Goal: Check status: Check status

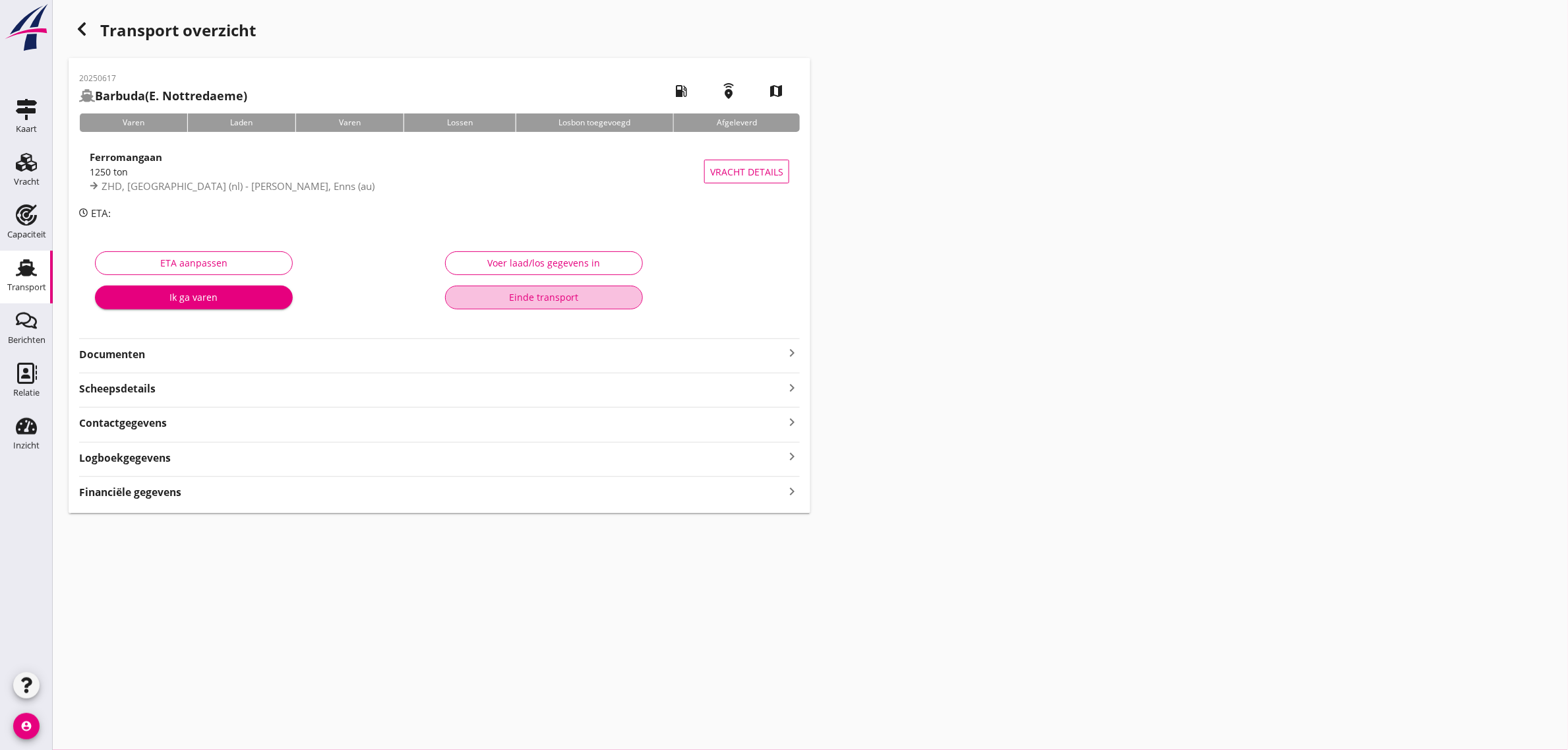
click at [575, 294] on div "Einde transport" at bounding box center [544, 297] width 175 height 14
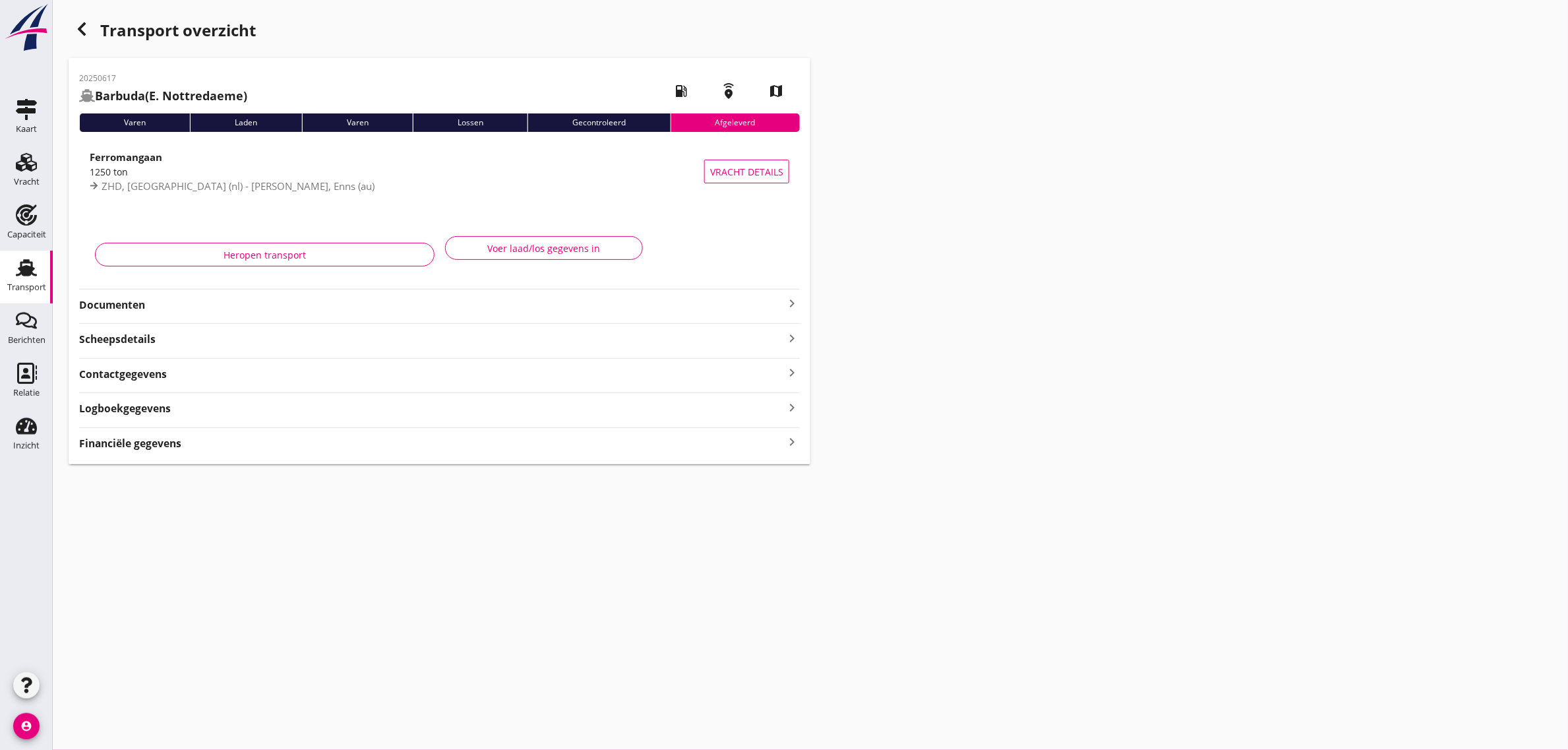
click at [78, 29] on use "button" at bounding box center [82, 29] width 8 height 13
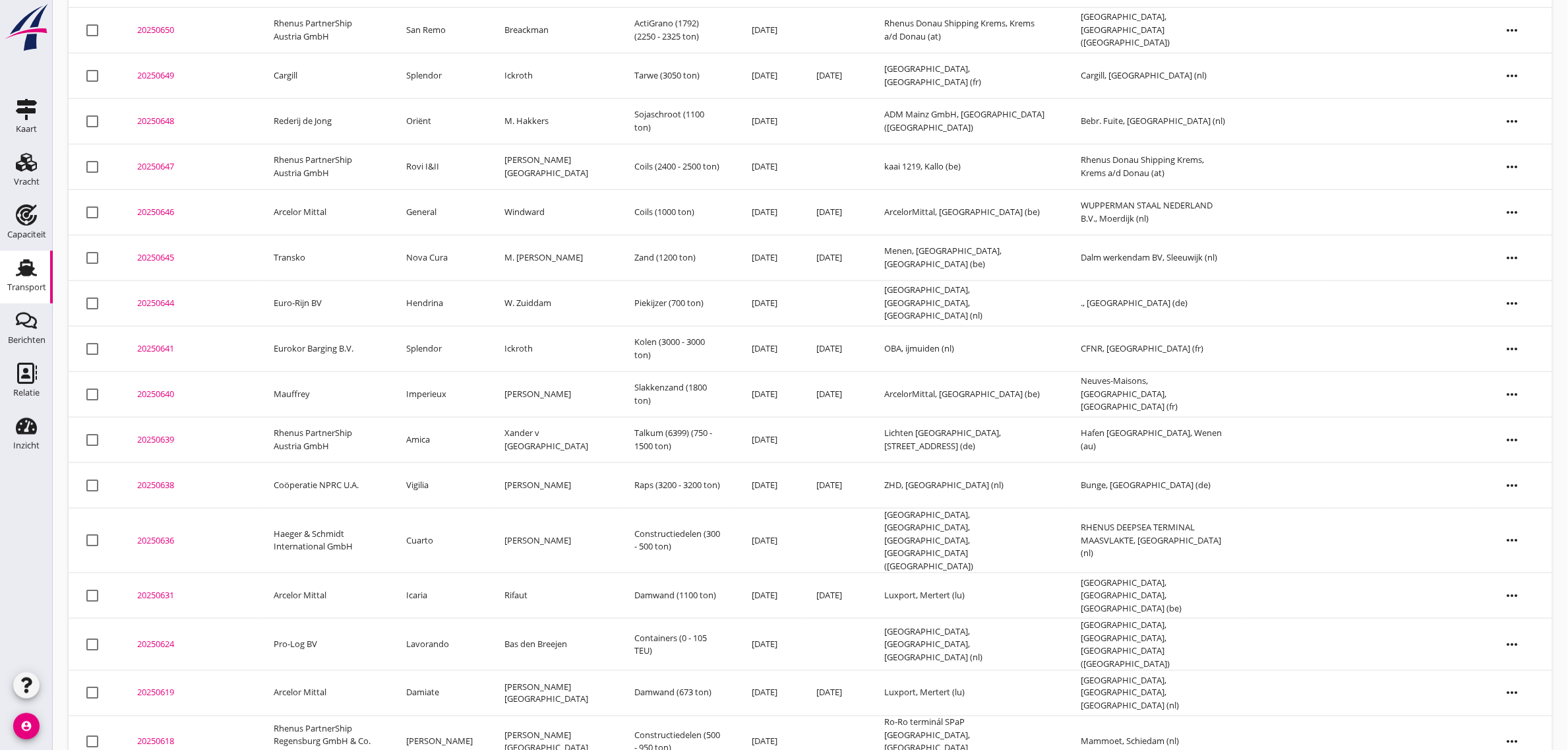
scroll to position [404, 0]
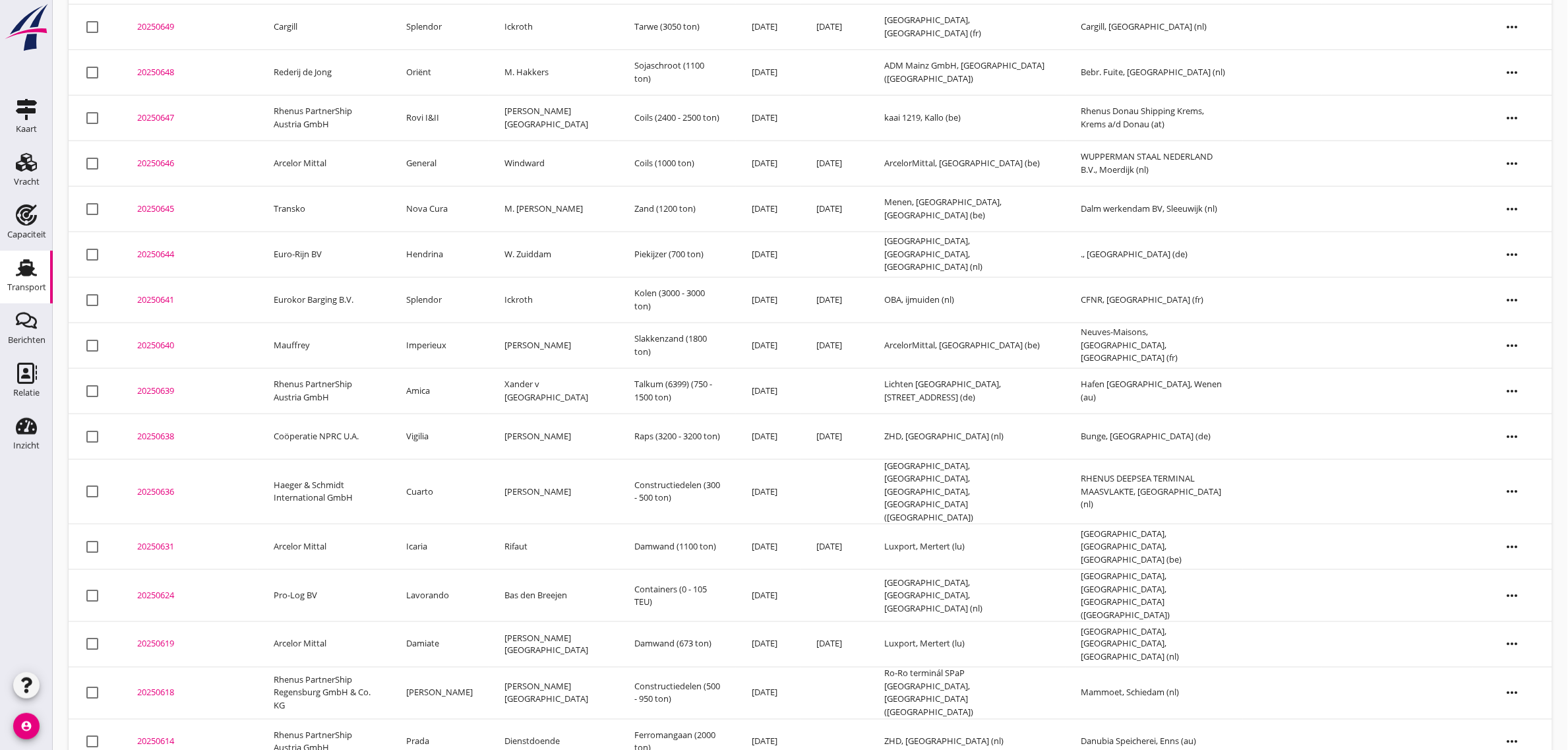
click at [559, 440] on td "[PERSON_NAME]" at bounding box center [553, 437] width 130 height 45
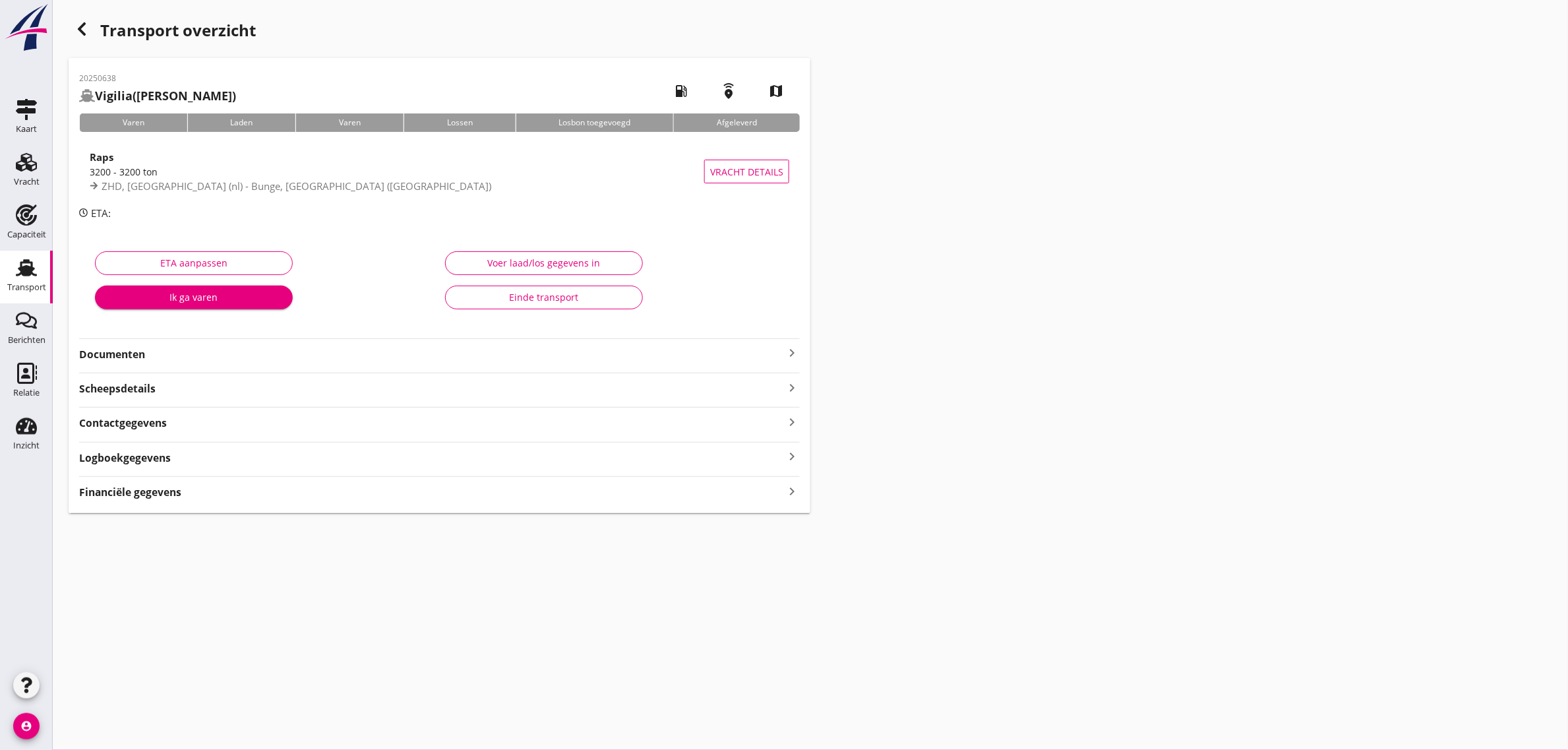
click at [529, 298] on div "Einde transport" at bounding box center [544, 297] width 175 height 14
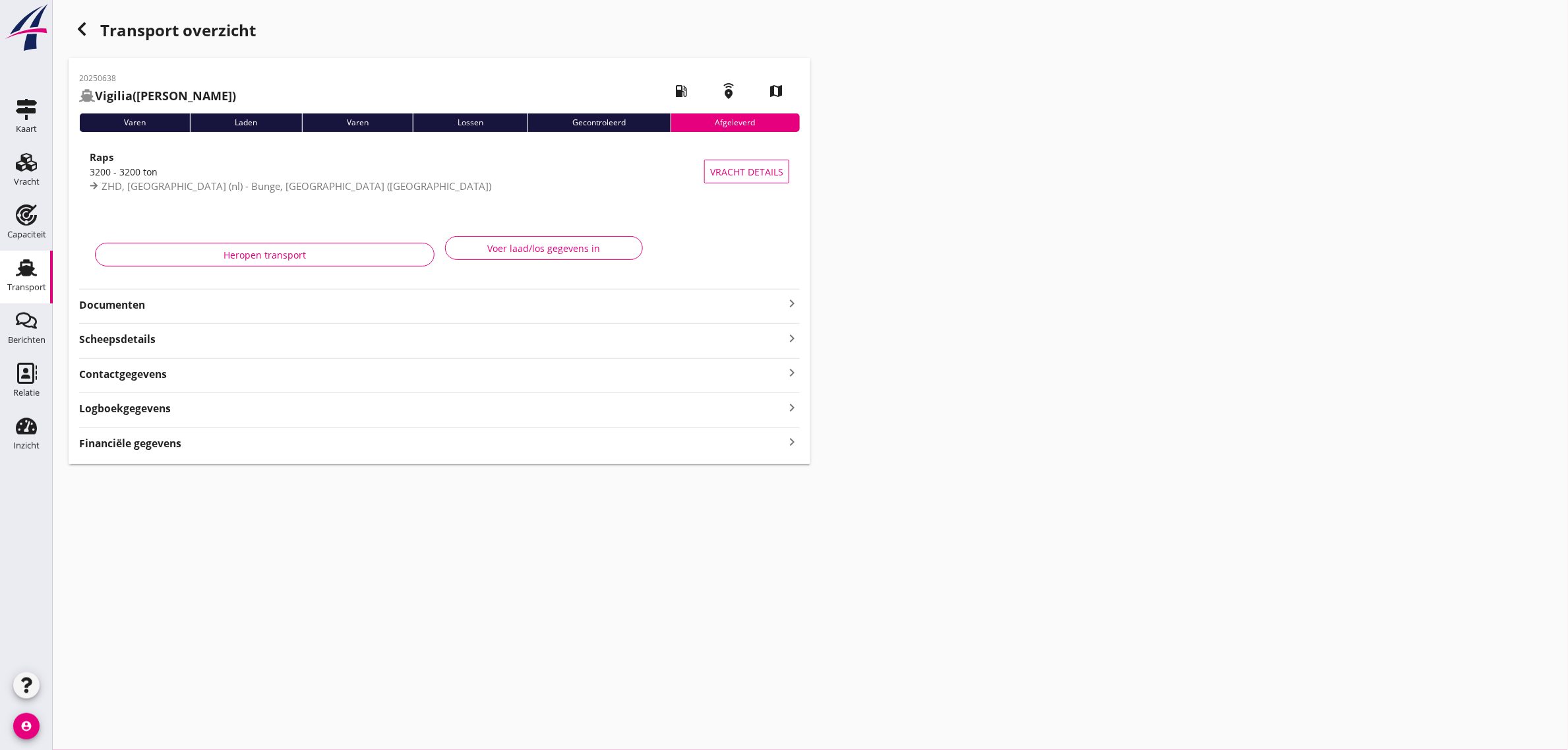
click at [81, 27] on use "button" at bounding box center [82, 29] width 8 height 13
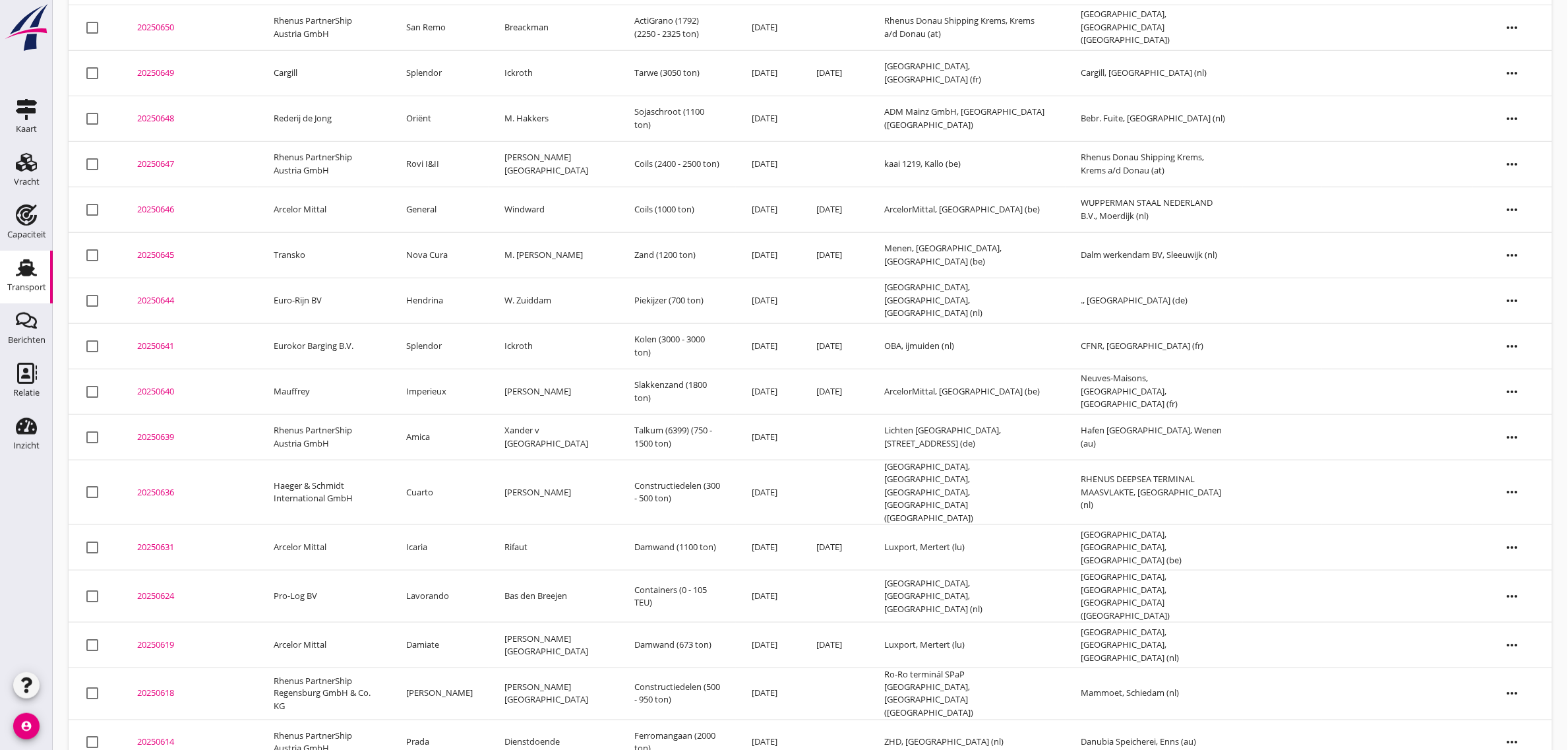
scroll to position [358, 0]
click at [458, 437] on td "Amica" at bounding box center [439, 437] width 98 height 45
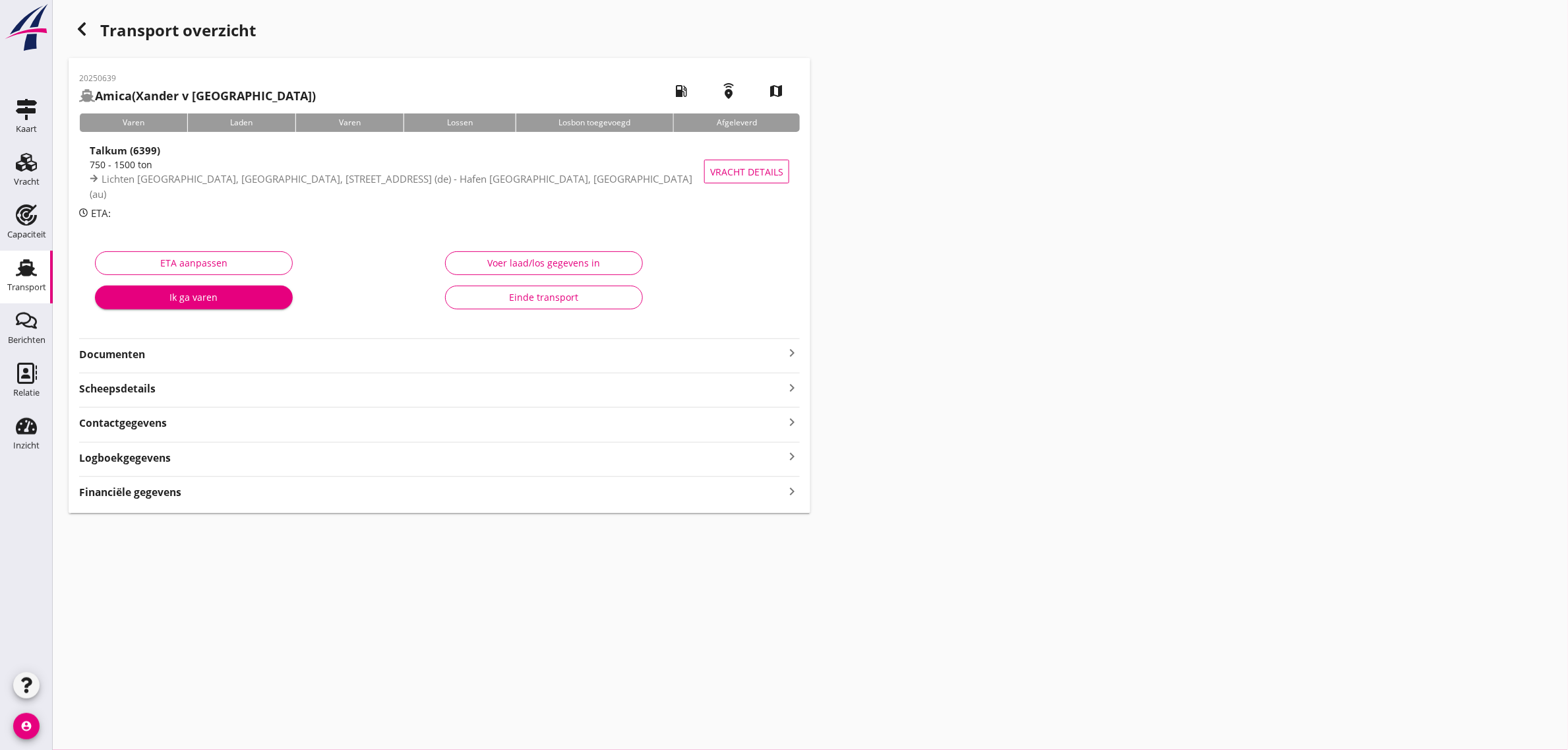
click at [581, 295] on div "Einde transport" at bounding box center [544, 297] width 175 height 14
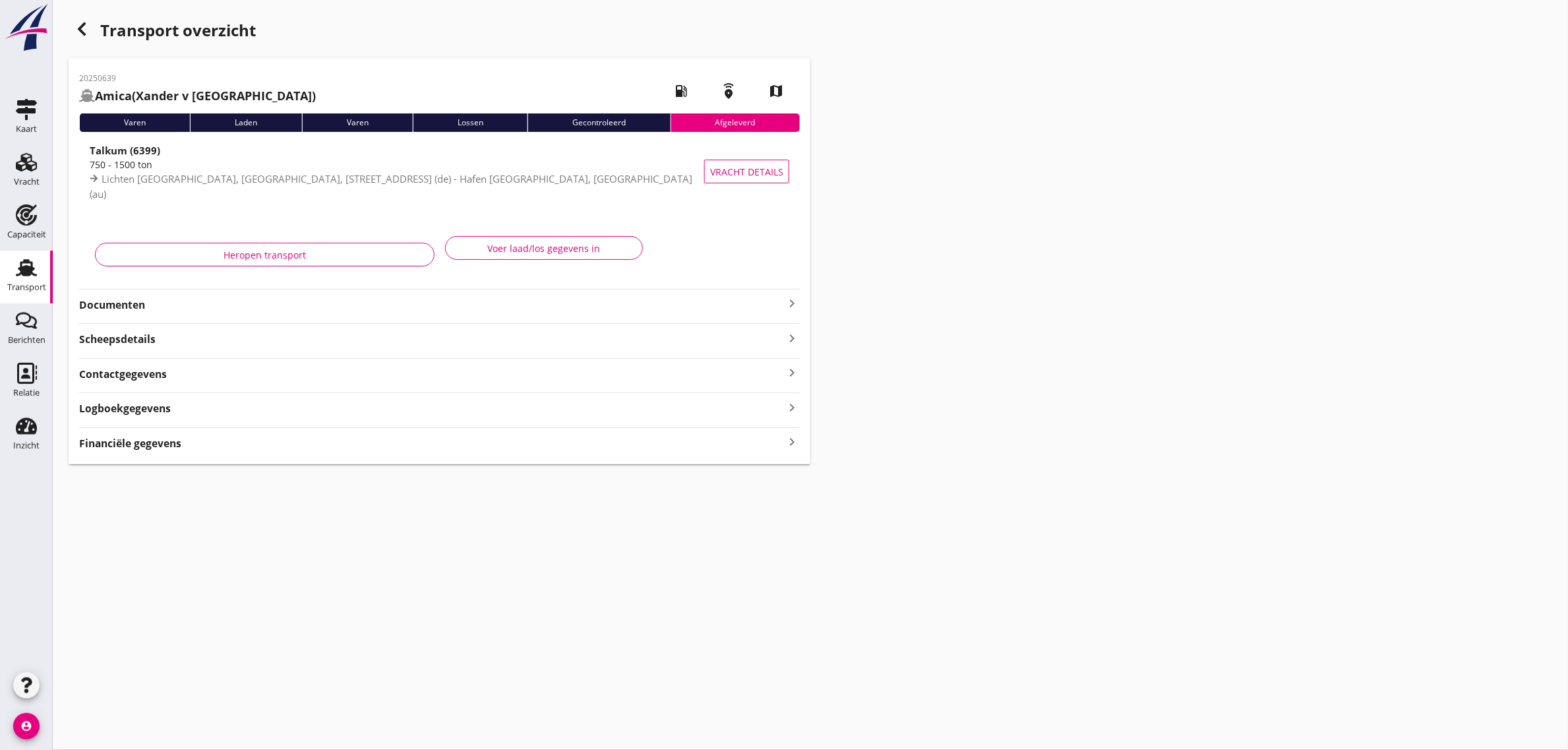
click at [79, 34] on icon "button" at bounding box center [82, 29] width 16 height 16
